Goal: Transaction & Acquisition: Purchase product/service

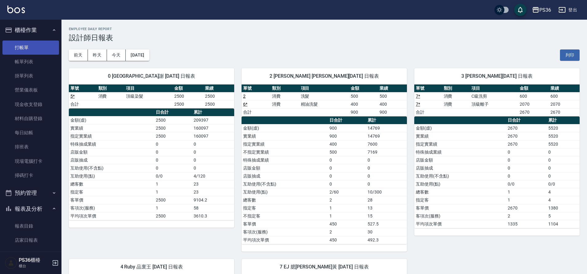
click at [24, 41] on link "打帳單" at bounding box center [30, 48] width 57 height 14
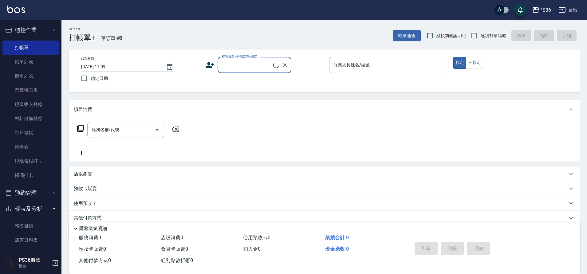
click at [240, 69] on input "顧客姓名/手機號碼/編號" at bounding box center [246, 65] width 53 height 11
click at [245, 78] on li "黃少?/0987074810/" at bounding box center [255, 81] width 74 height 10
type input "黃少?/0987074810/"
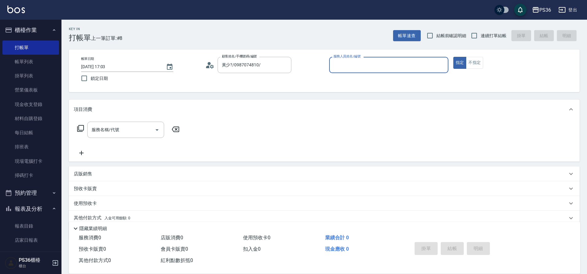
click at [209, 66] on icon at bounding box center [208, 66] width 4 height 3
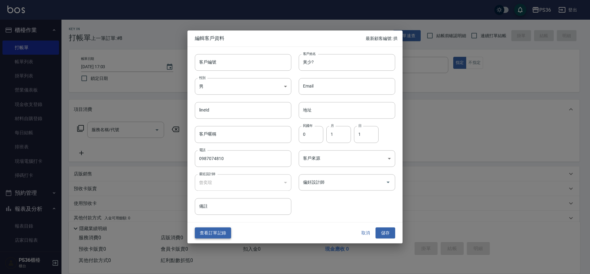
click at [204, 232] on button "查看訂單記錄" at bounding box center [213, 232] width 36 height 11
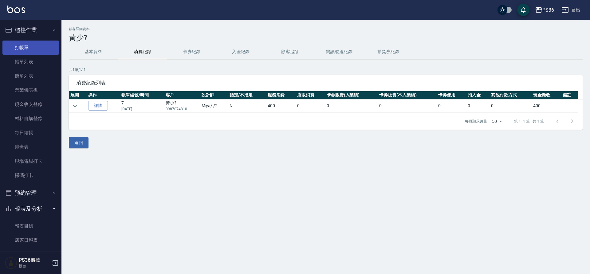
click at [18, 50] on link "打帳單" at bounding box center [30, 48] width 57 height 14
